Goal: Ask a question

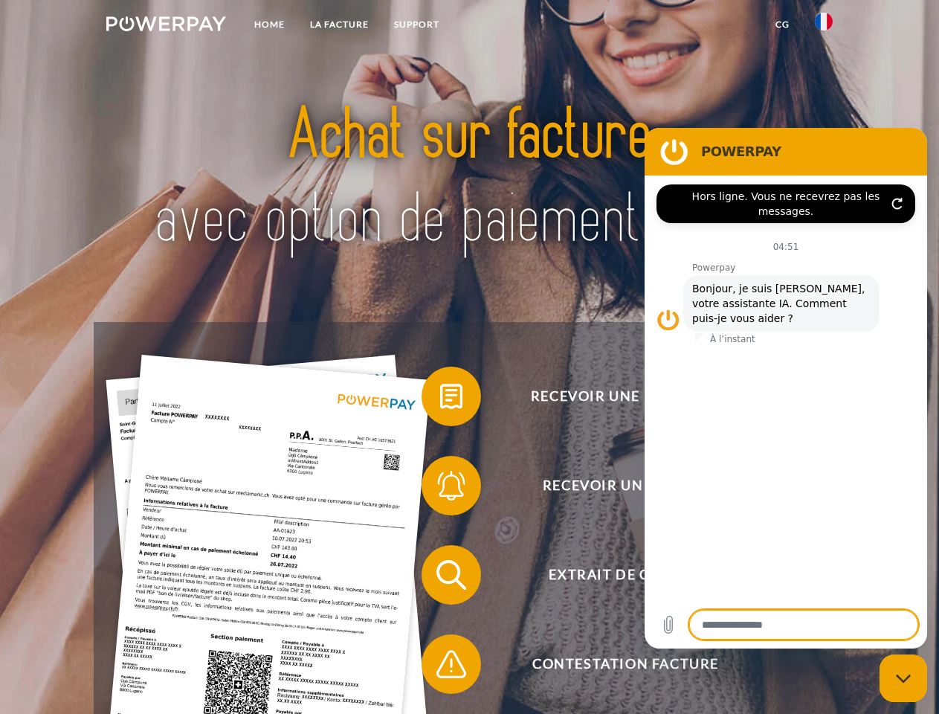
click at [166, 26] on img at bounding box center [166, 23] width 120 height 15
click at [824, 26] on img at bounding box center [824, 22] width 18 height 18
click at [782, 25] on link "CG" at bounding box center [782, 24] width 39 height 27
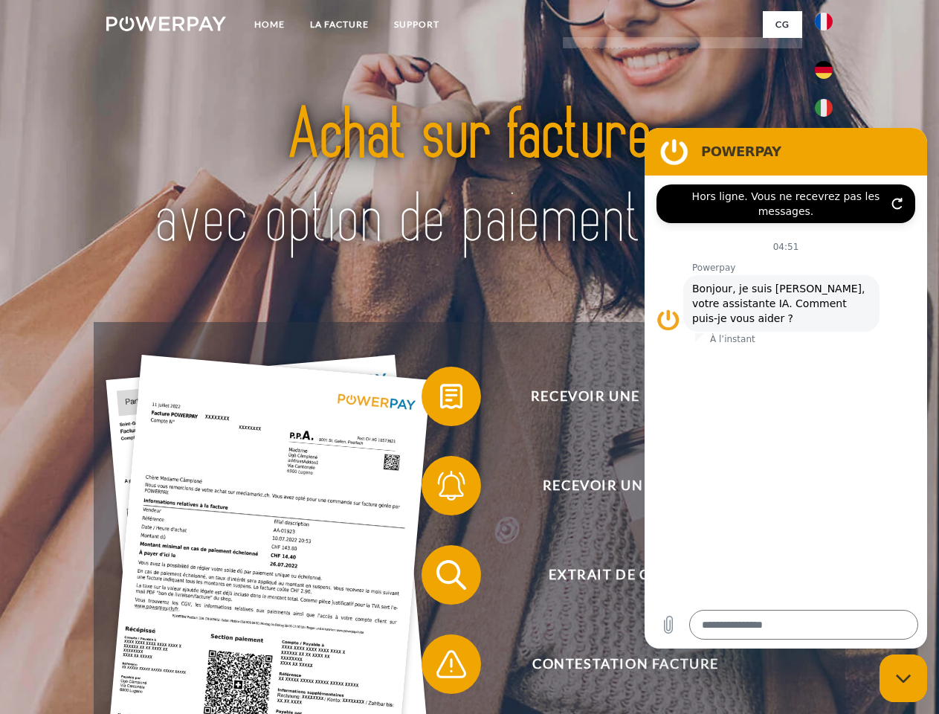
click at [440, 399] on span at bounding box center [429, 396] width 74 height 74
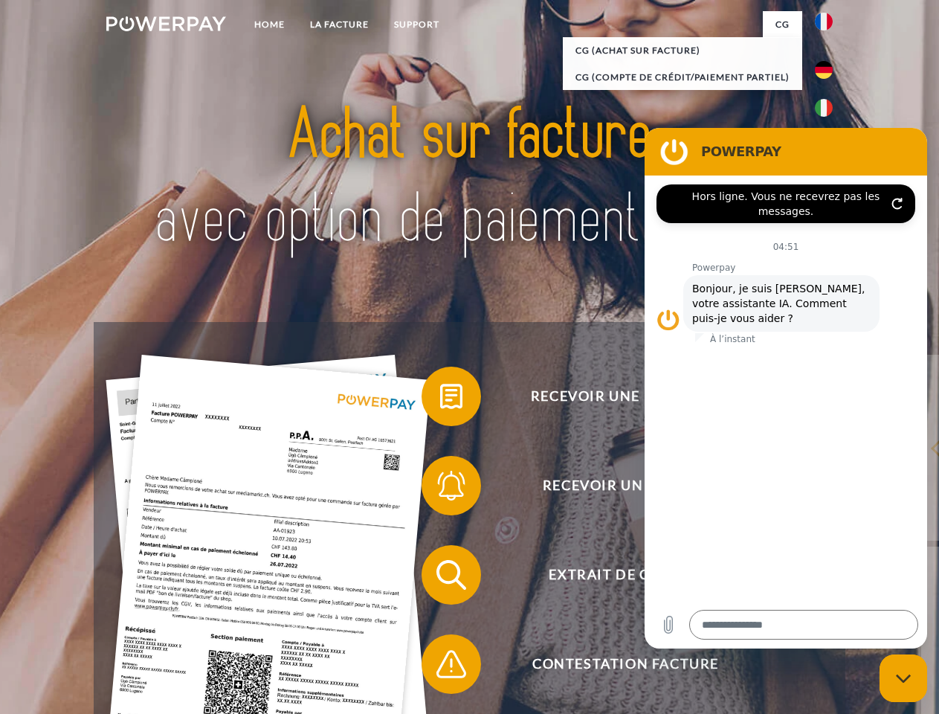
click at [440, 488] on div "Recevoir une facture ? Recevoir un rappel? Extrait de compte retour" at bounding box center [469, 619] width 751 height 595
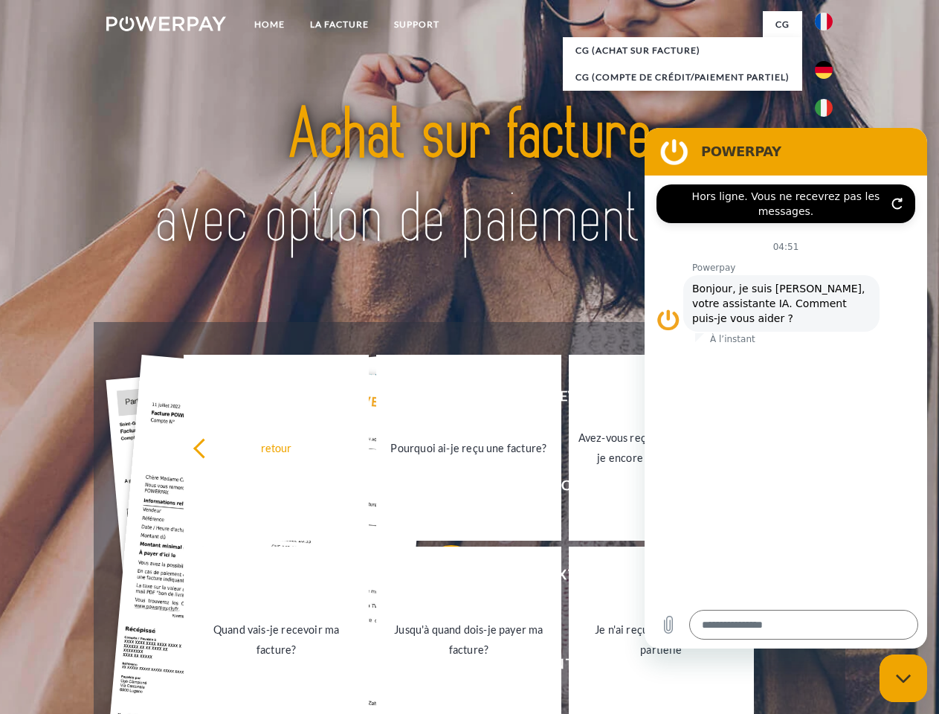
click at [440, 578] on link "Jusqu'à quand dois-je payer ma facture?" at bounding box center [468, 639] width 185 height 186
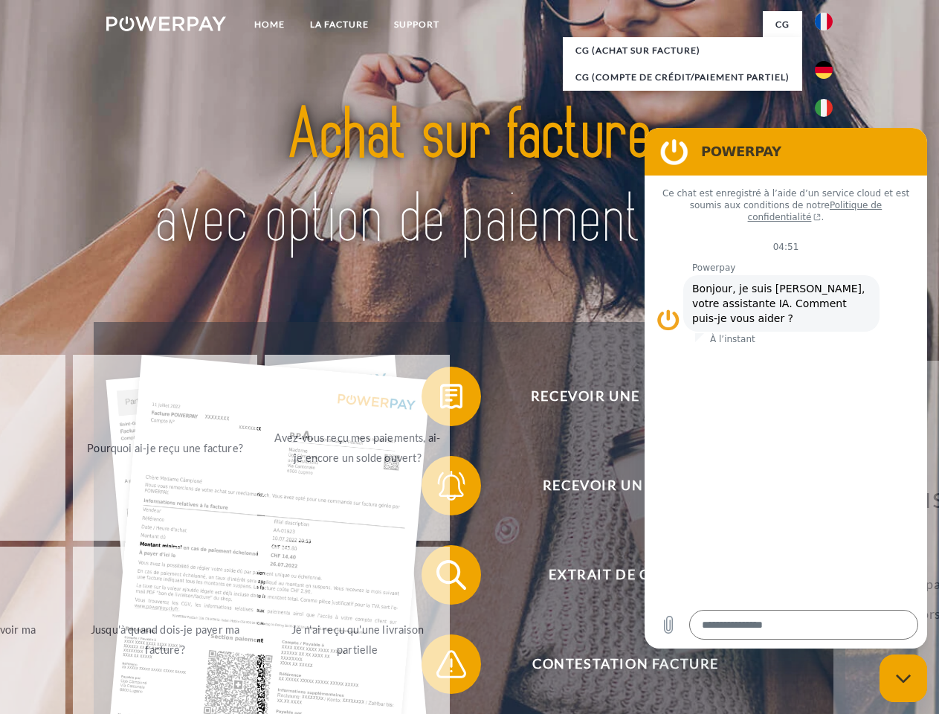
click at [440, 667] on span at bounding box center [429, 664] width 74 height 74
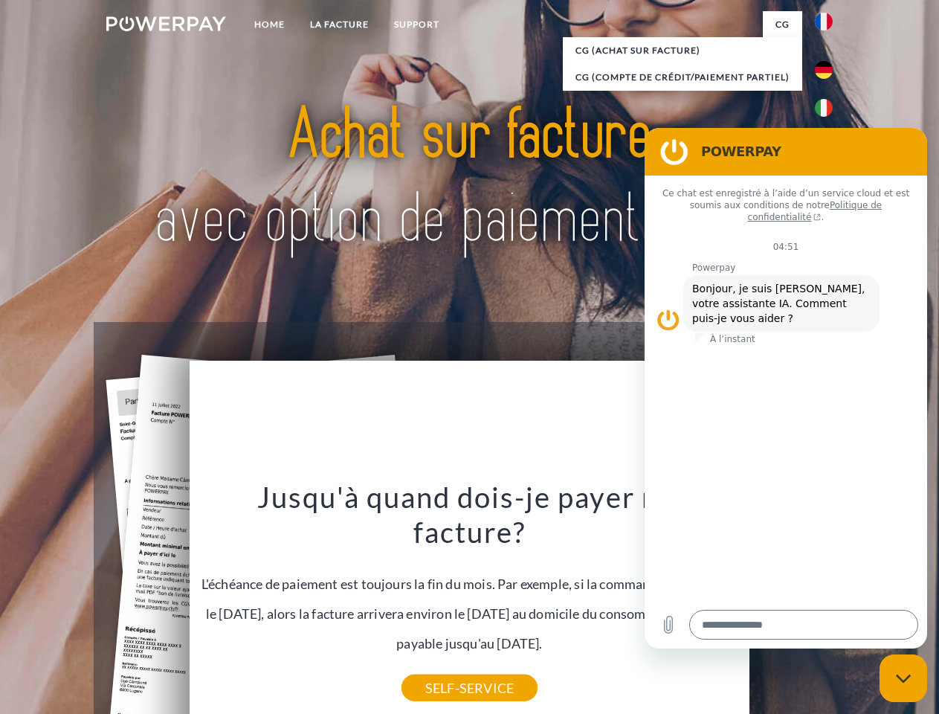
click at [903, 678] on icon "Fermer la fenêtre de messagerie" at bounding box center [904, 678] width 16 height 10
type textarea "*"
